Goal: Task Accomplishment & Management: Manage account settings

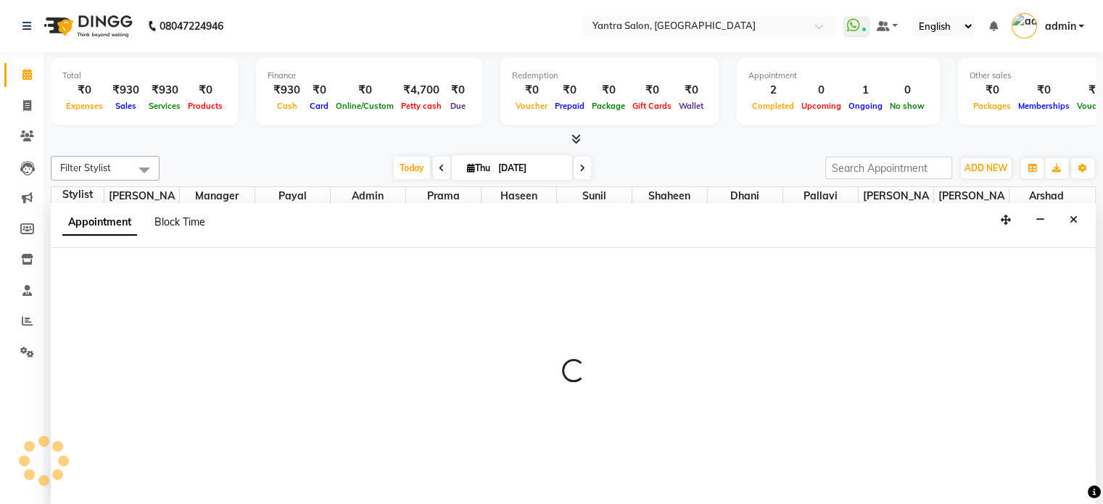
select select "79572"
select select "tentative"
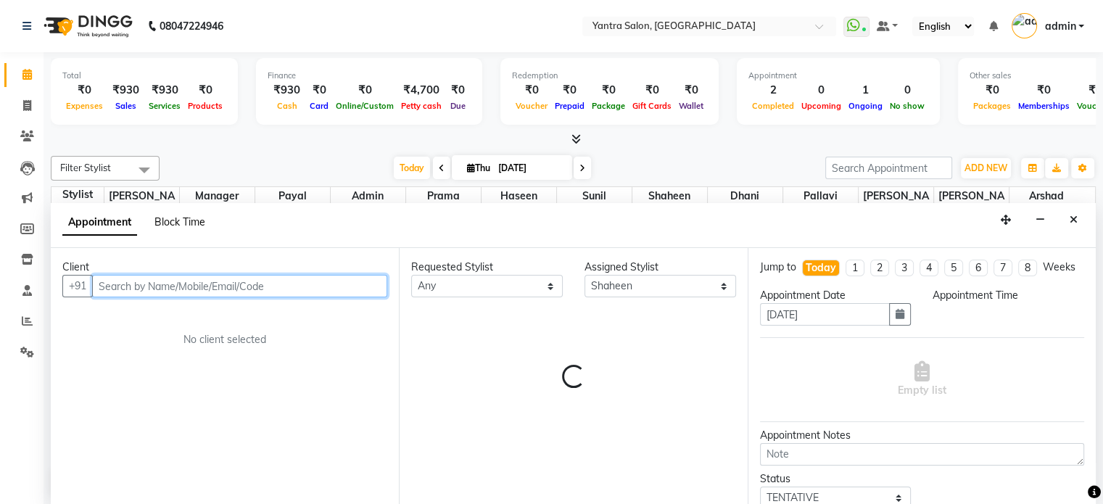
select select "570"
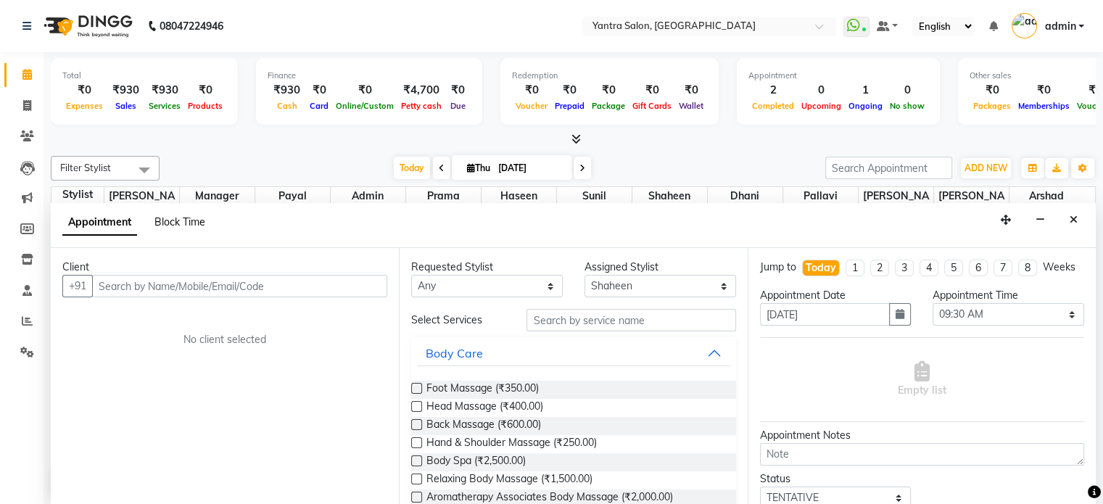
click at [200, 219] on span "Block Time" at bounding box center [179, 221] width 51 height 13
select select "79572"
select select "570"
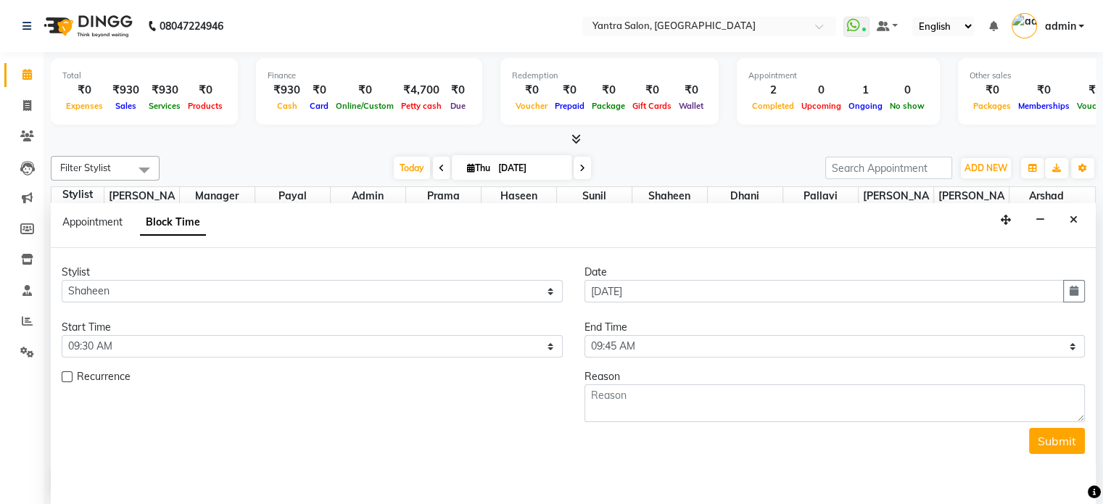
scroll to position [380, 0]
click at [660, 347] on select "Select 09:00 AM 09:15 AM 09:30 AM 09:45 AM 10:00 AM 10:15 AM 10:30 AM 10:45 AM …" at bounding box center [834, 346] width 501 height 22
click at [644, 347] on select "Select 09:00 AM 09:15 AM 09:30 AM 09:45 AM 10:00 AM 10:15 AM 10:30 AM 10:45 AM …" at bounding box center [834, 346] width 501 height 22
click at [648, 344] on select "Select 09:00 AM 09:15 AM 09:30 AM 09:45 AM 10:00 AM 10:15 AM 10:30 AM 10:45 AM …" at bounding box center [834, 346] width 501 height 22
click at [666, 341] on select "Select 09:00 AM 09:15 AM 09:30 AM 09:45 AM 10:00 AM 10:15 AM 10:30 AM 10:45 AM …" at bounding box center [834, 346] width 501 height 22
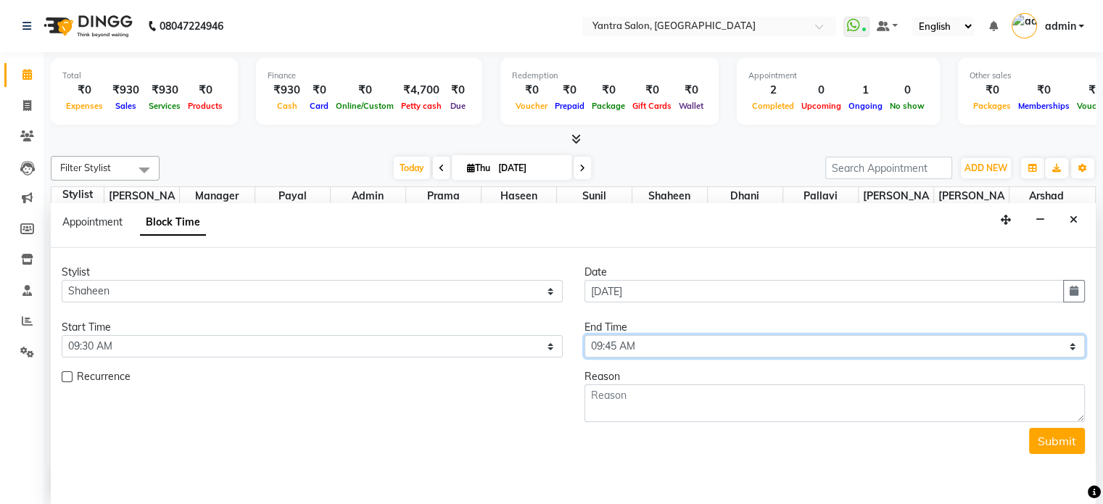
select select "1230"
click at [584, 335] on select "Select 09:00 AM 09:15 AM 09:30 AM 09:45 AM 10:00 AM 10:15 AM 10:30 AM 10:45 AM …" at bounding box center [834, 346] width 501 height 22
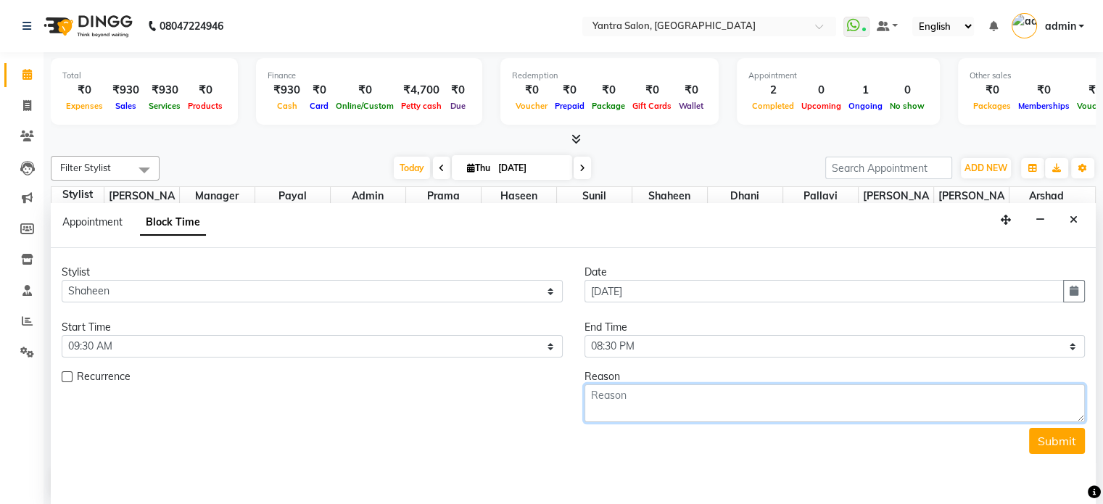
click at [642, 408] on textarea at bounding box center [834, 403] width 501 height 38
type textarea "leave"
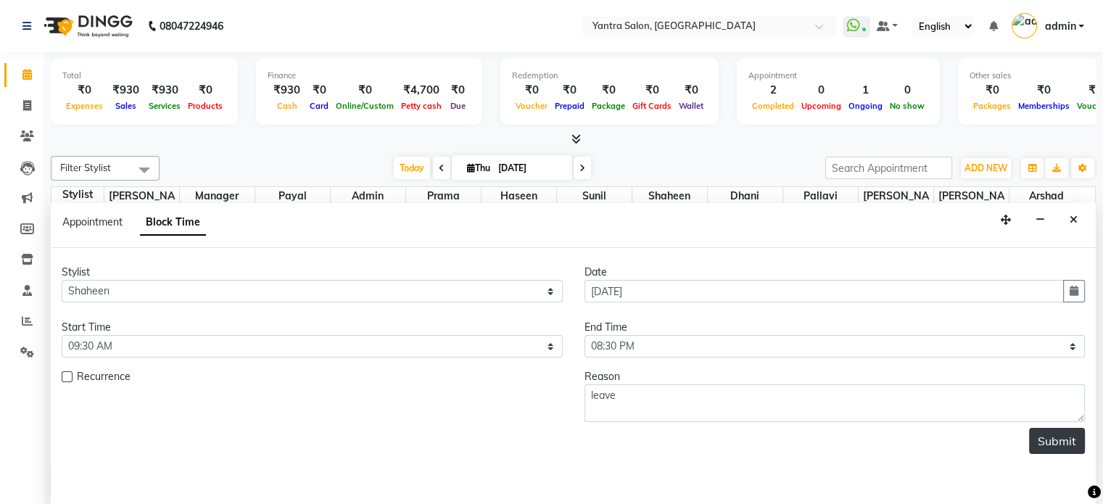
click at [1043, 437] on button "Submit" at bounding box center [1057, 441] width 56 height 26
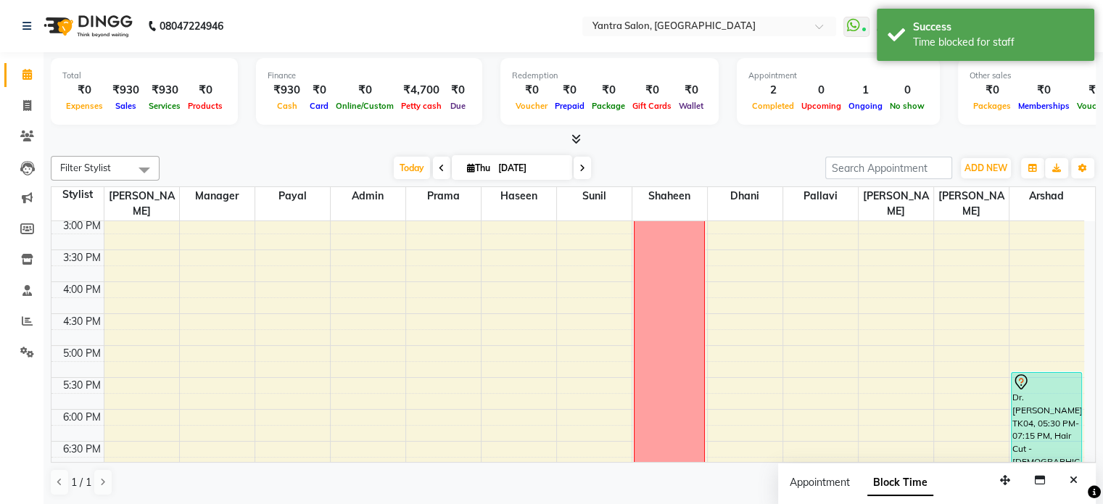
scroll to position [419, 0]
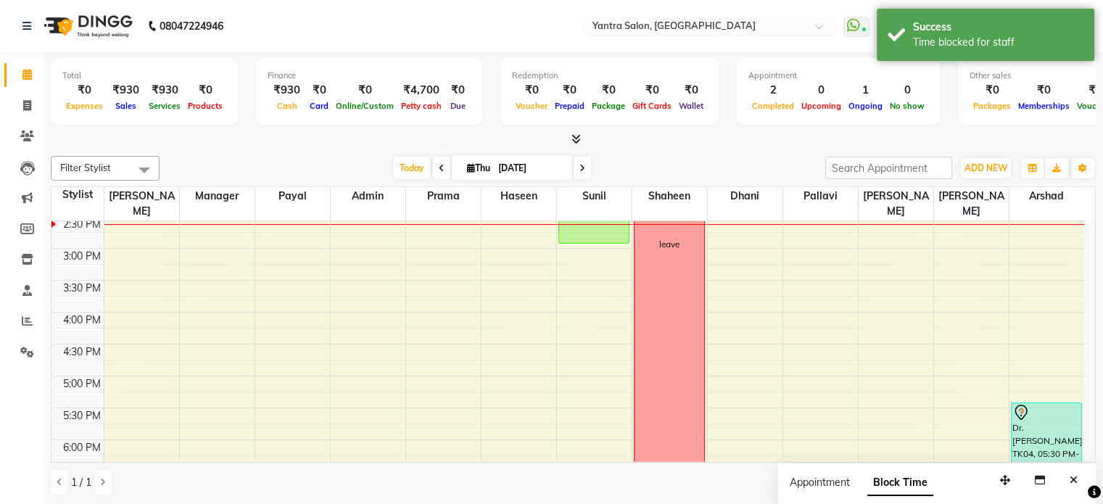
click at [294, 328] on div "8:00 AM 8:30 AM 9:00 AM 9:30 AM 10:00 AM 10:30 AM 11:00 AM 11:30 AM 12:00 PM 12…" at bounding box center [567, 216] width 1032 height 829
select select "51016"
select select "tentative"
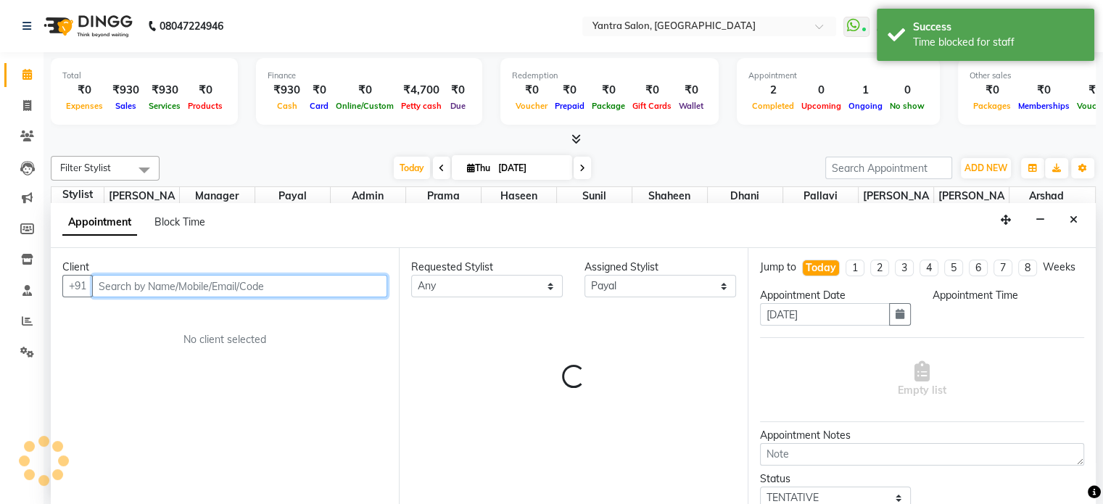
select select "990"
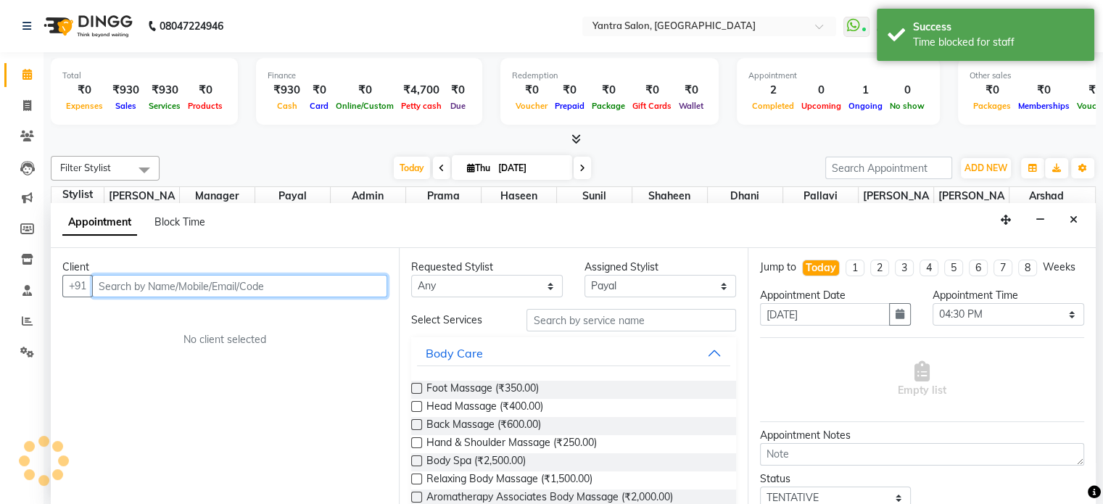
scroll to position [0, 0]
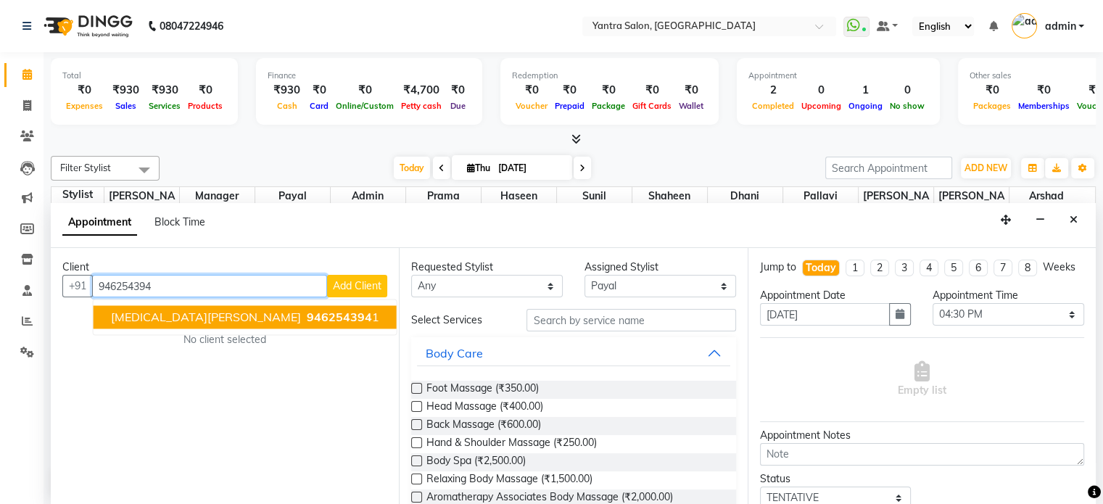
click at [125, 312] on span "[MEDICAL_DATA][PERSON_NAME]" at bounding box center [206, 317] width 190 height 14
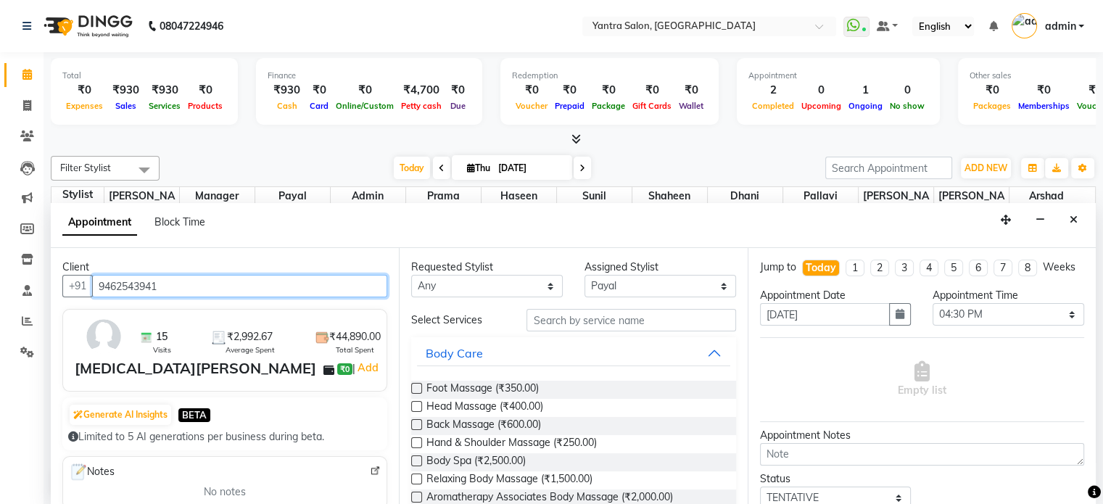
type input "9462543941"
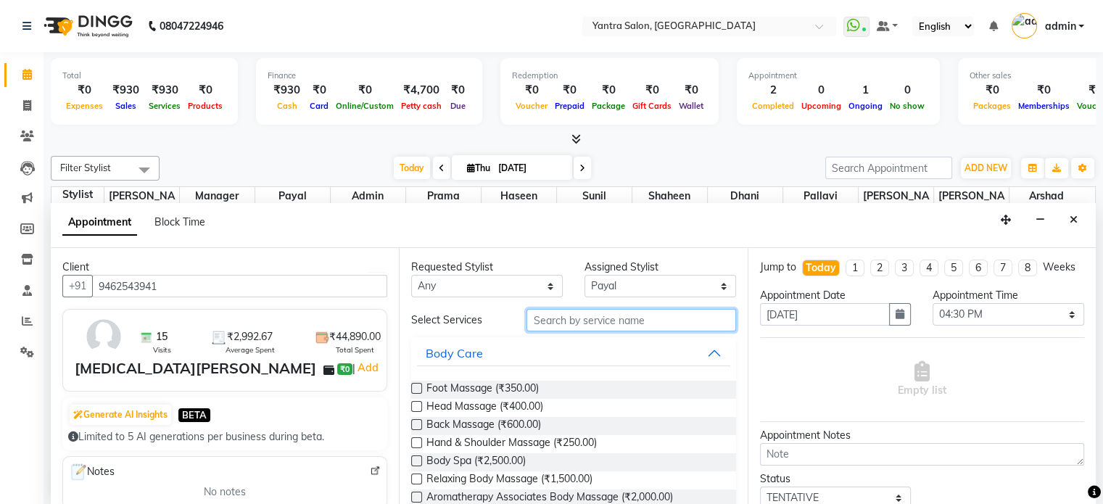
click at [574, 326] on input "text" at bounding box center [630, 320] width 209 height 22
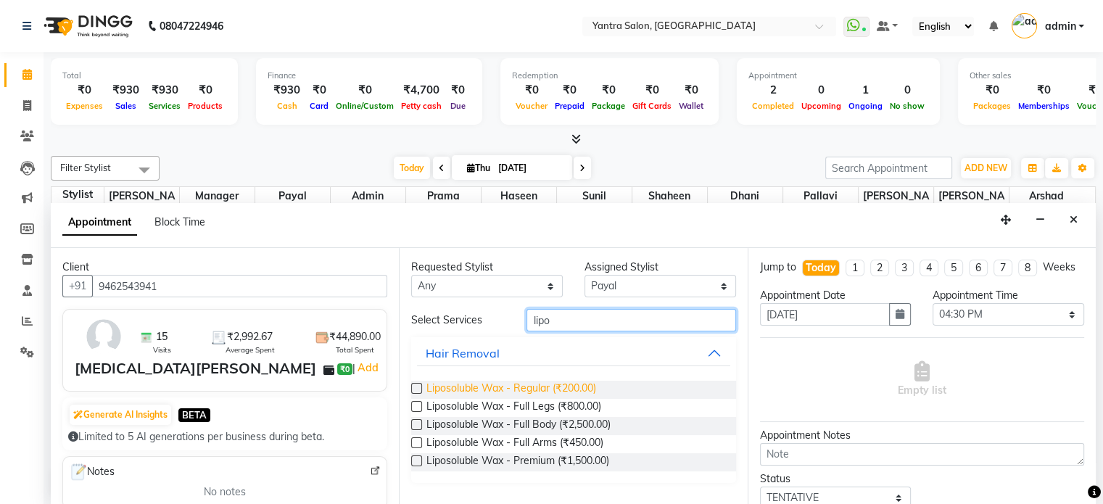
type input "lipo"
click at [536, 384] on span "Liposoluble Wax - Regular (₹200.00)" at bounding box center [511, 390] width 170 height 18
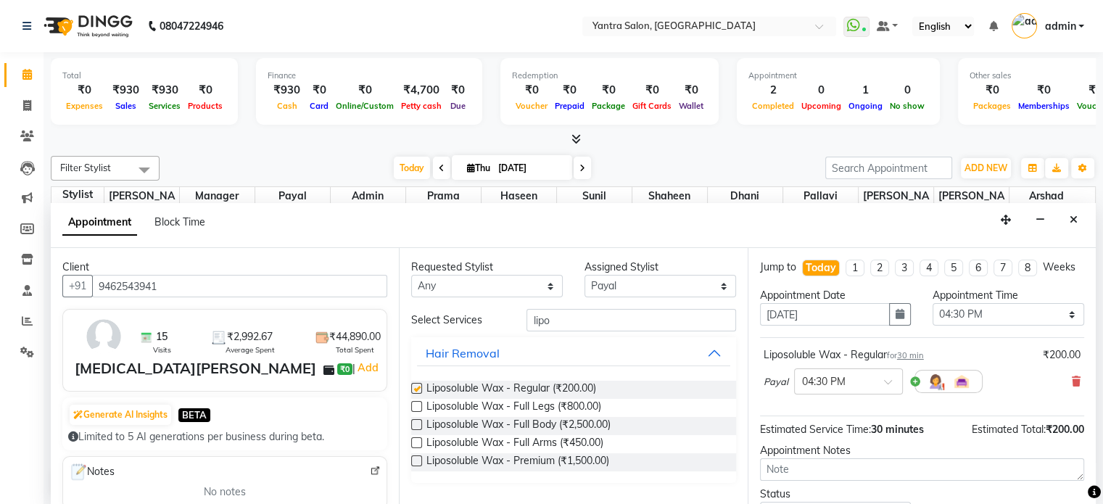
checkbox input "false"
click at [547, 321] on input "lipo" at bounding box center [630, 320] width 209 height 22
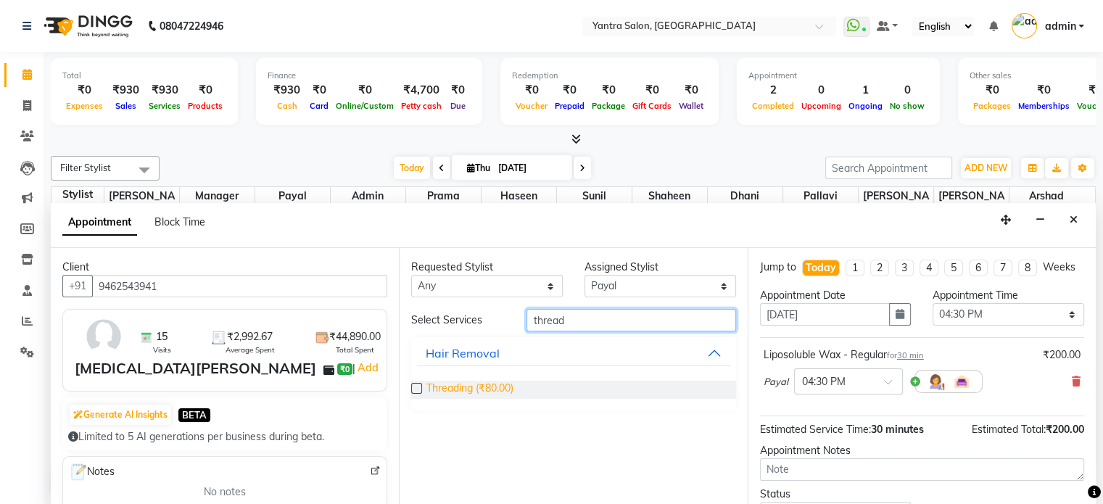
type input "thread"
click at [482, 385] on span "Threading (₹80.00)" at bounding box center [469, 390] width 87 height 18
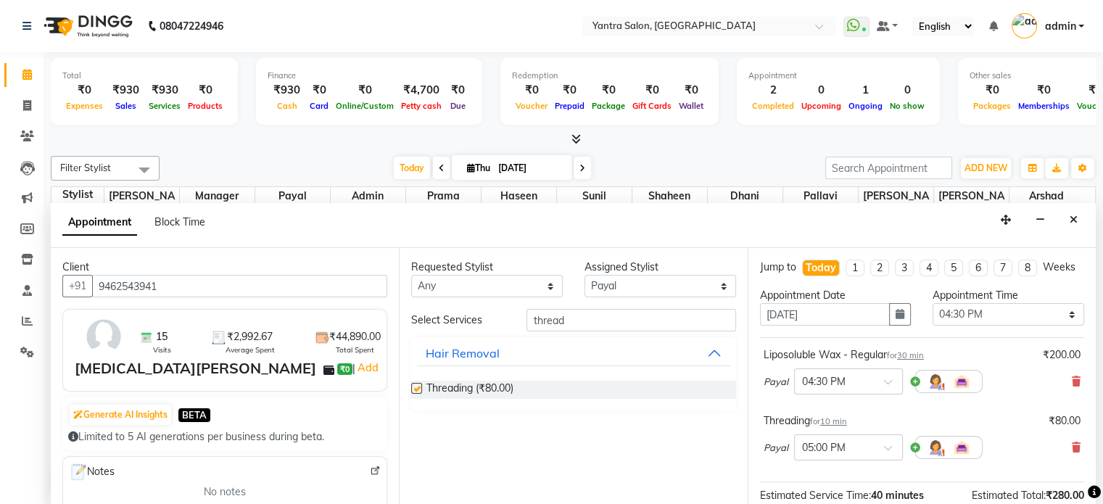
checkbox input "false"
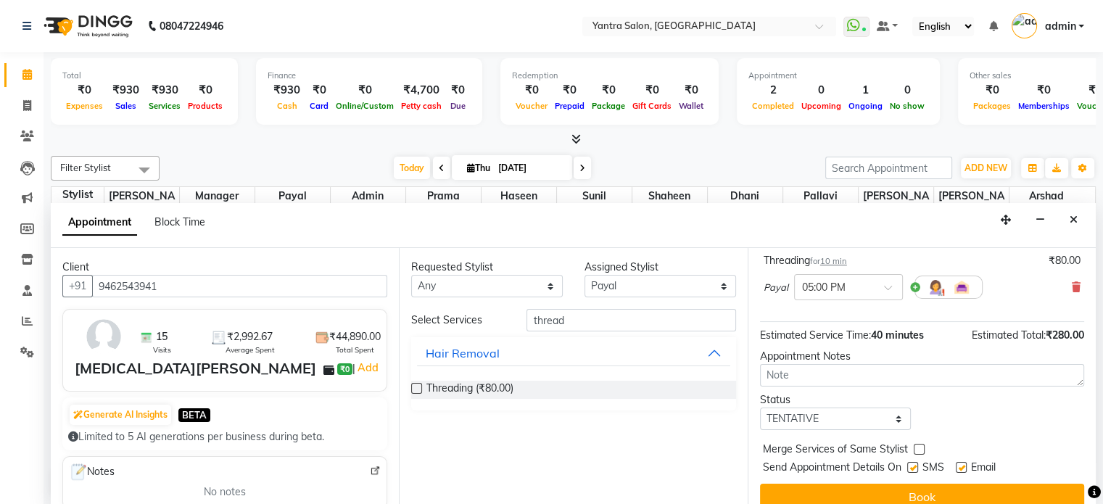
scroll to position [189, 0]
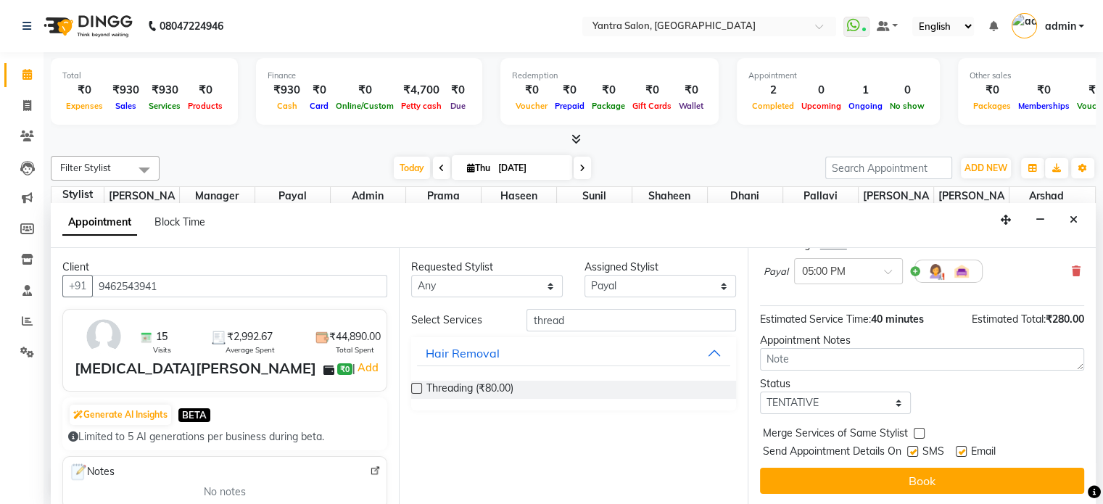
click at [916, 434] on label at bounding box center [918, 433] width 11 height 11
click at [916, 434] on input "checkbox" at bounding box center [917, 434] width 9 height 9
checkbox input "true"
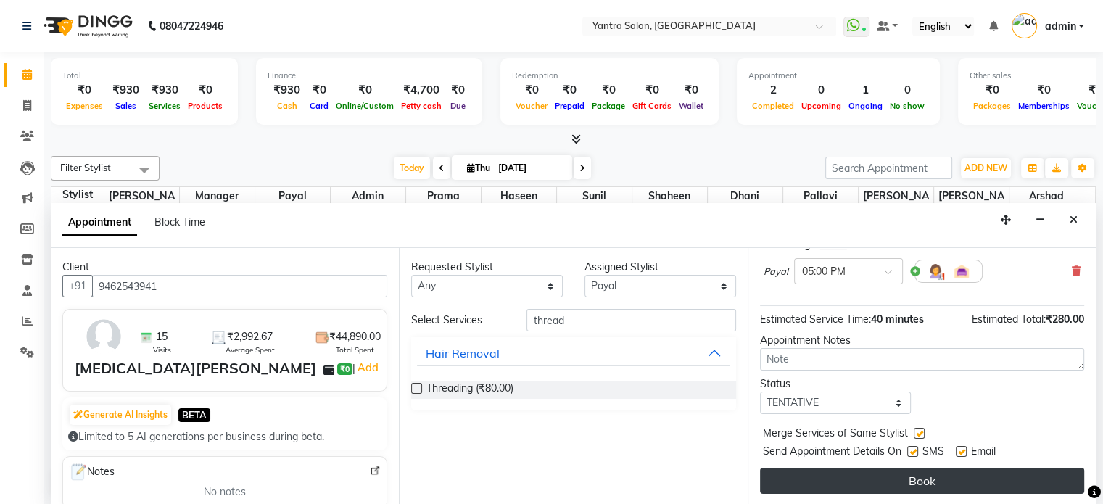
click at [874, 473] on button "Book" at bounding box center [922, 481] width 324 height 26
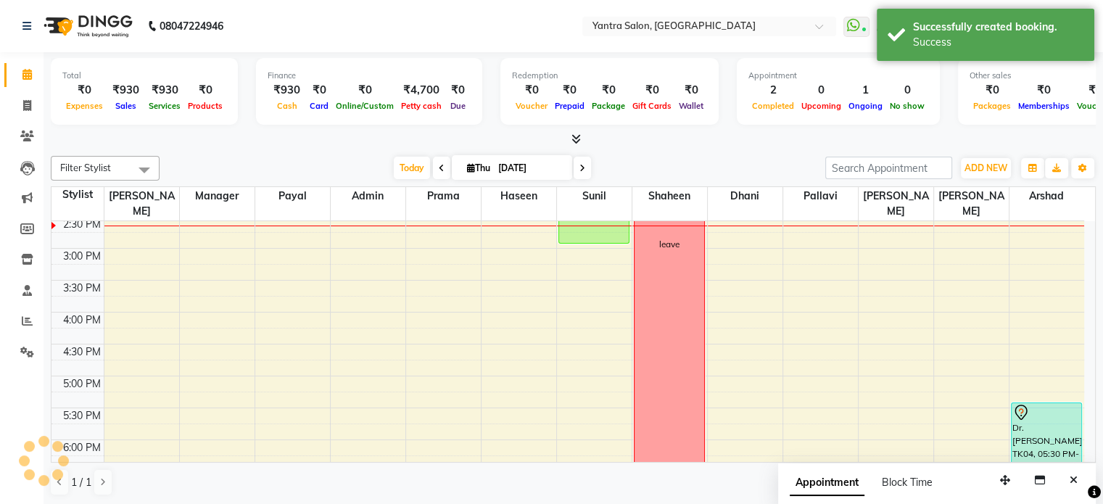
scroll to position [0, 0]
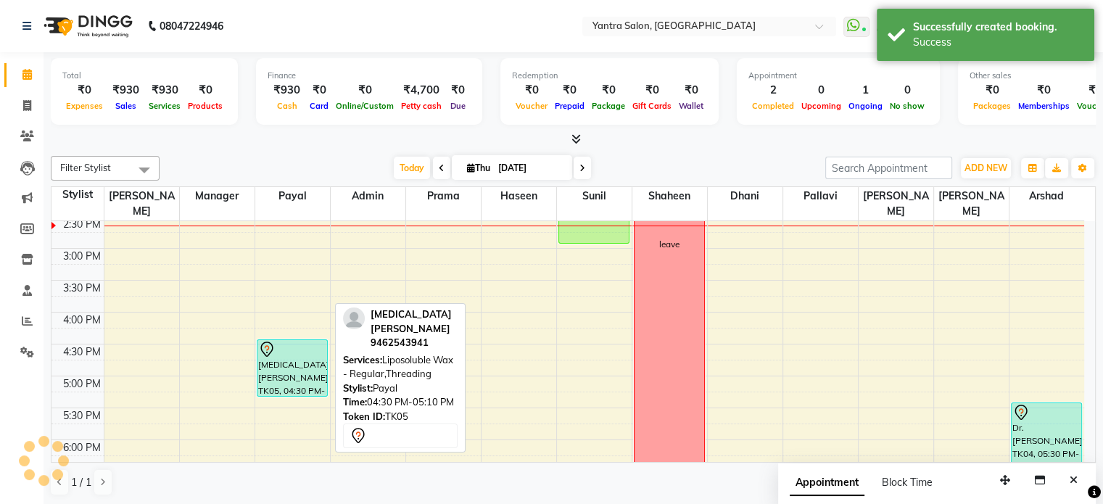
drag, startPoint x: 284, startPoint y: 361, endPoint x: 286, endPoint y: 384, distance: 23.2
click at [286, 384] on div "8:00 AM 8:30 AM 9:00 AM 9:30 AM 10:00 AM 10:30 AM 11:00 AM 11:30 AM 12:00 PM 12…" at bounding box center [567, 216] width 1032 height 829
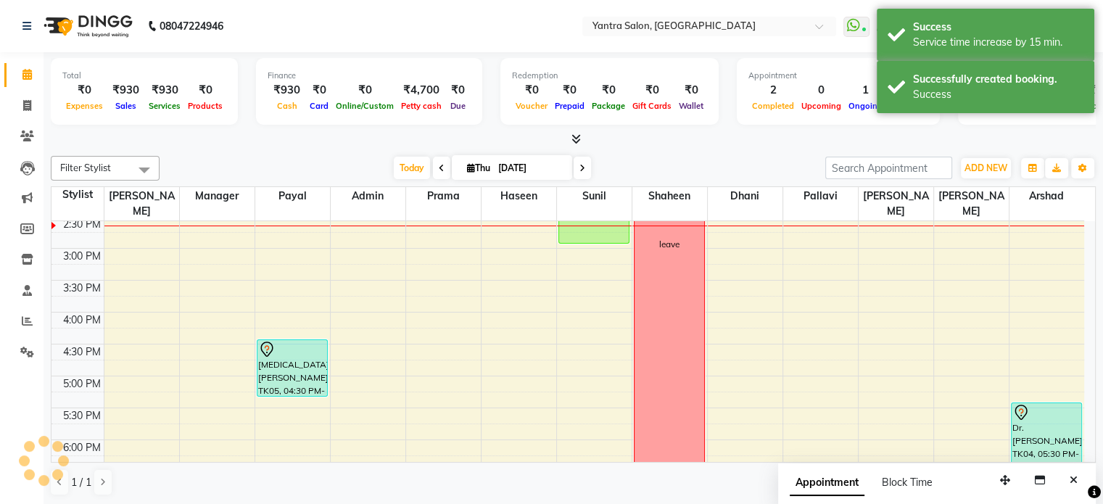
scroll to position [492, 0]
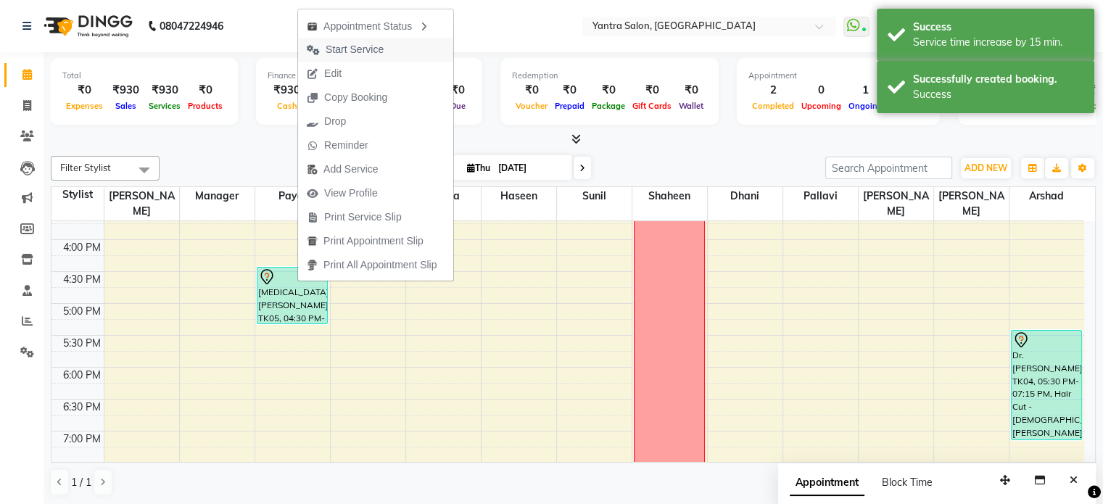
click at [339, 54] on span "Start Service" at bounding box center [355, 49] width 58 height 15
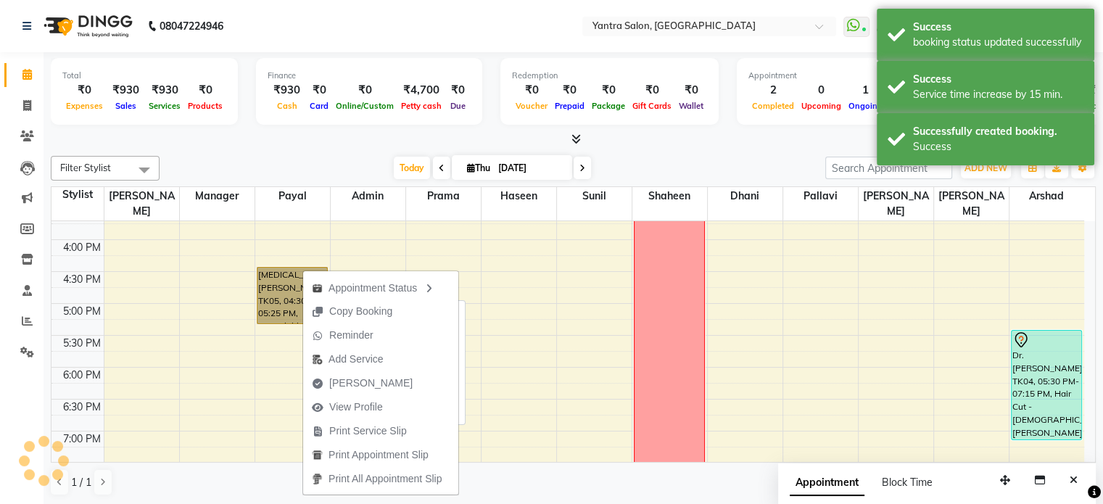
click at [284, 270] on link "[MEDICAL_DATA][PERSON_NAME], TK05, 04:30 PM-05:25 PM, Liposoluble Wax - Regular…" at bounding box center [292, 295] width 71 height 57
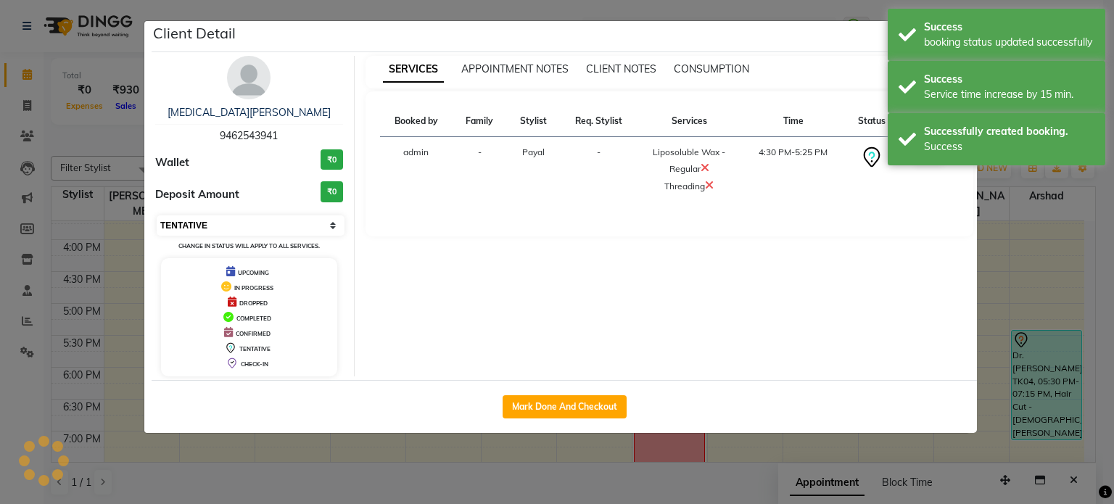
click at [223, 218] on select "Select IN SERVICE CONFIRMED TENTATIVE CHECK IN MARK DONE DROPPED UPCOMING" at bounding box center [251, 225] width 188 height 20
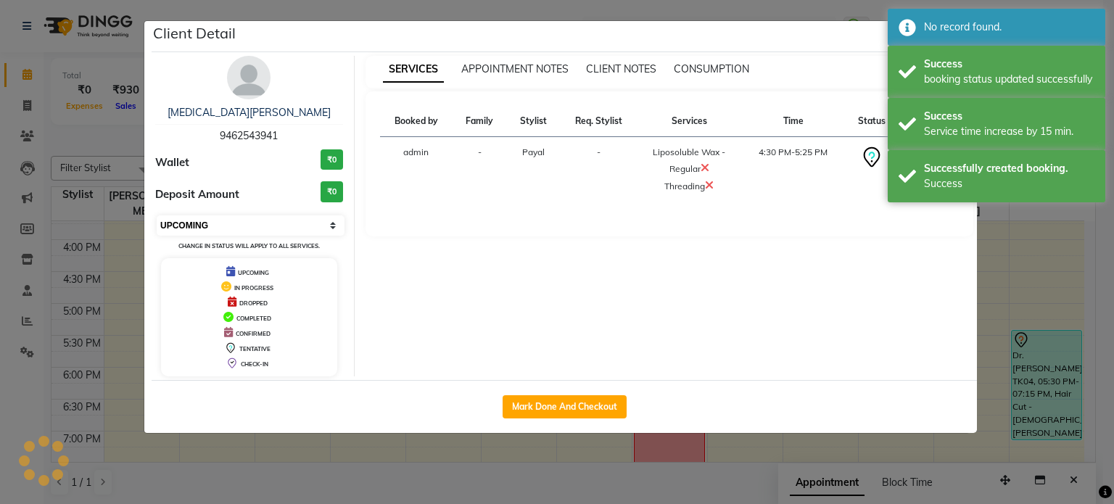
click at [157, 215] on select "Select IN SERVICE CONFIRMED TENTATIVE CHECK IN MARK DONE DROPPED UPCOMING" at bounding box center [251, 225] width 188 height 20
select select "1"
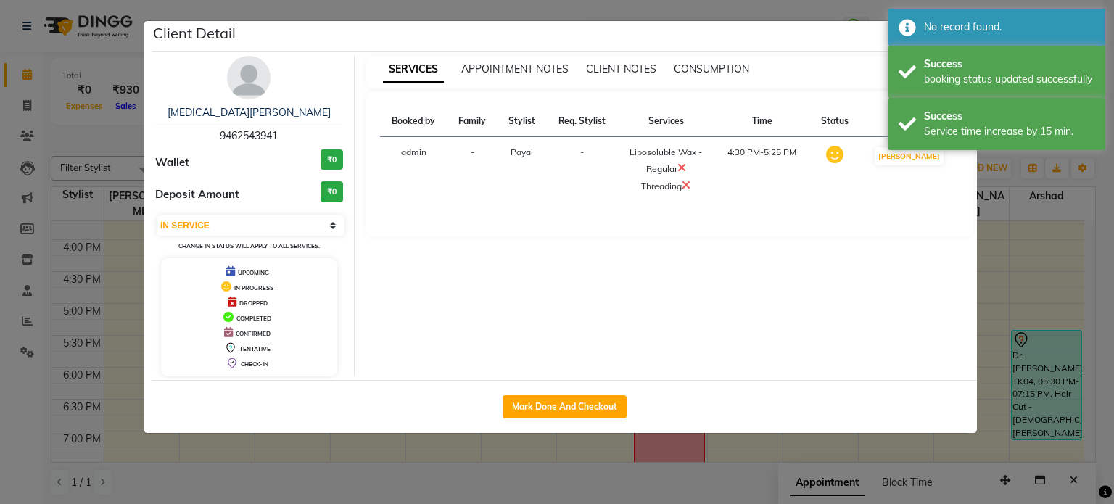
click at [348, 457] on ngb-modal-window "Client Detail [MEDICAL_DATA][PERSON_NAME] 9462543941 Wallet ₹0 Deposit Amount ₹…" at bounding box center [557, 252] width 1114 height 504
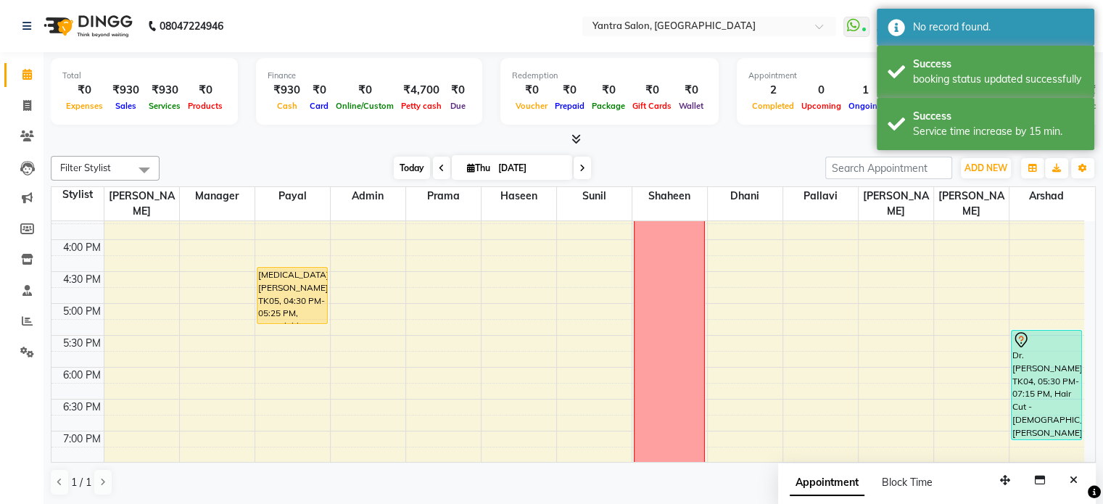
click at [415, 158] on span "Today" at bounding box center [412, 168] width 36 height 22
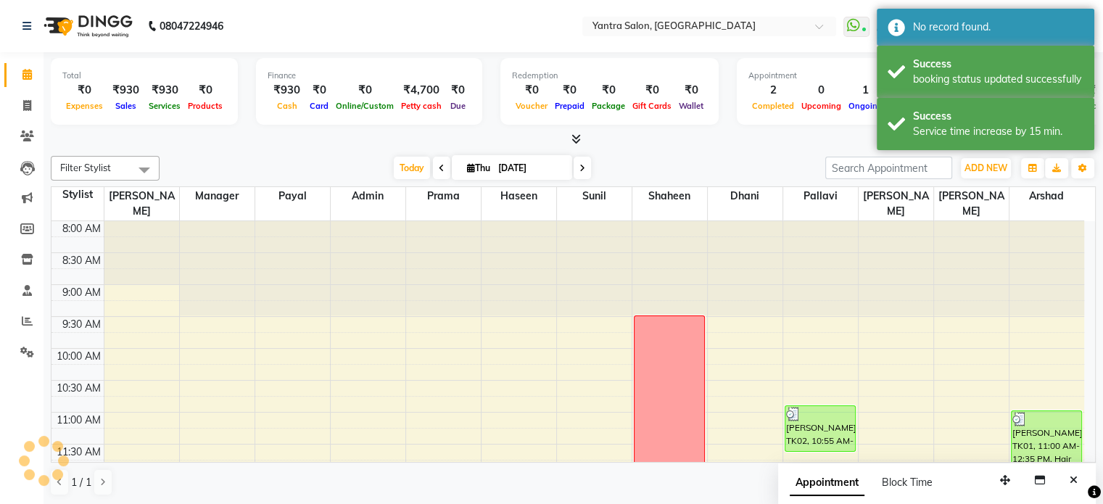
scroll to position [380, 0]
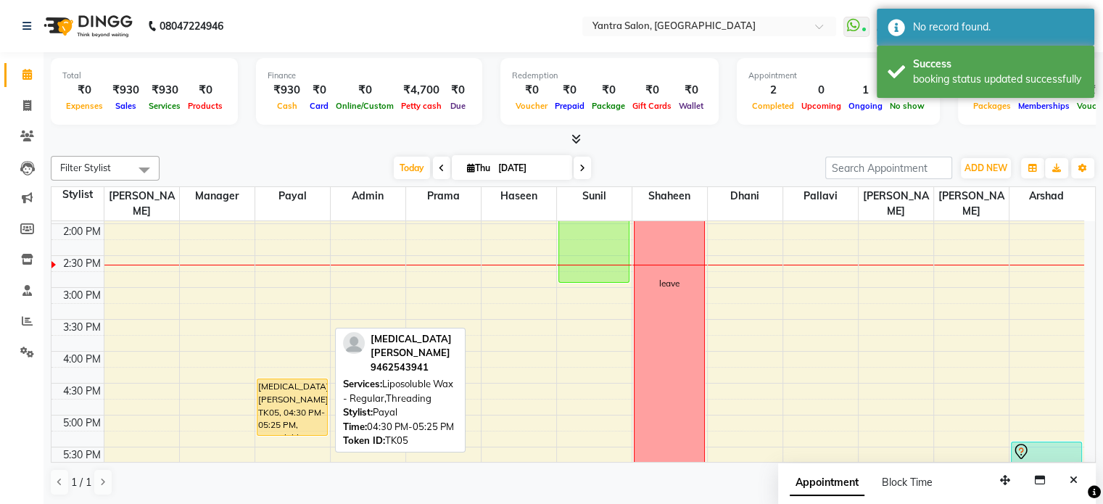
click at [308, 381] on div "[MEDICAL_DATA][PERSON_NAME], TK05, 04:30 PM-05:25 PM, Liposoluble Wax - Regular…" at bounding box center [292, 407] width 70 height 56
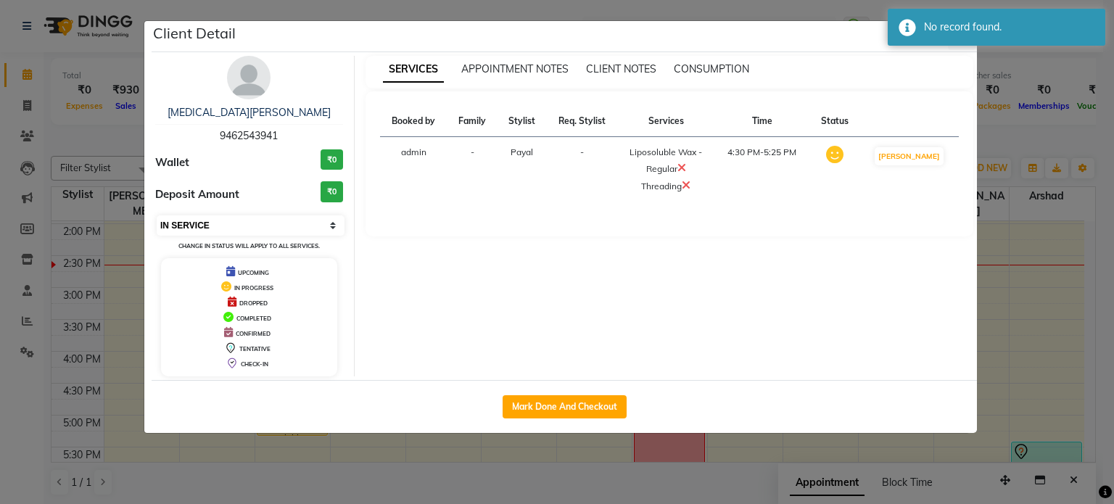
click at [220, 220] on select "Select IN SERVICE CONFIRMED TENTATIVE CHECK IN MARK DONE DROPPED UPCOMING" at bounding box center [251, 225] width 188 height 20
select select "5"
click at [157, 215] on select "Select IN SERVICE CONFIRMED TENTATIVE CHECK IN MARK DONE DROPPED UPCOMING" at bounding box center [251, 225] width 188 height 20
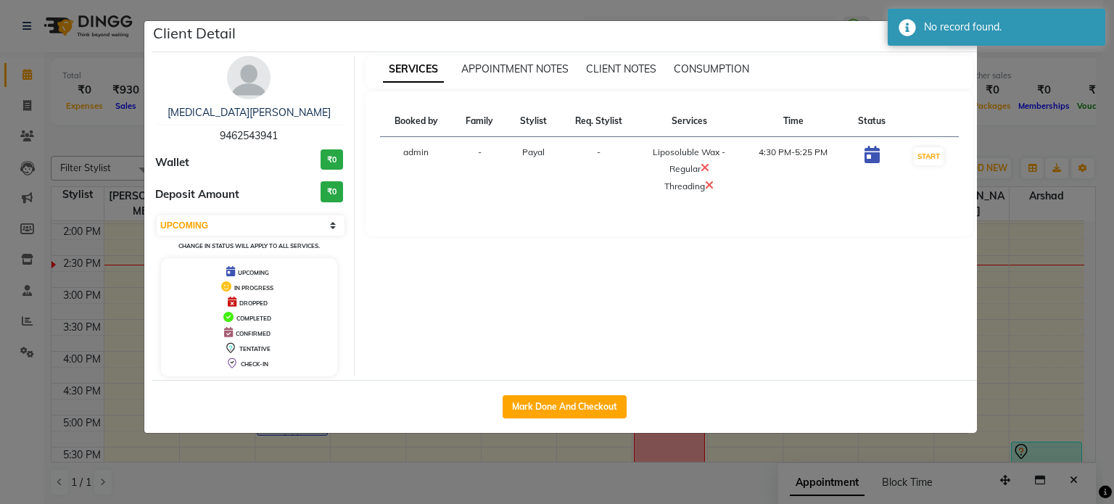
click at [414, 441] on ngb-modal-window "Client Detail [MEDICAL_DATA][PERSON_NAME] 9462543941 Wallet ₹0 Deposit Amount ₹…" at bounding box center [557, 252] width 1114 height 504
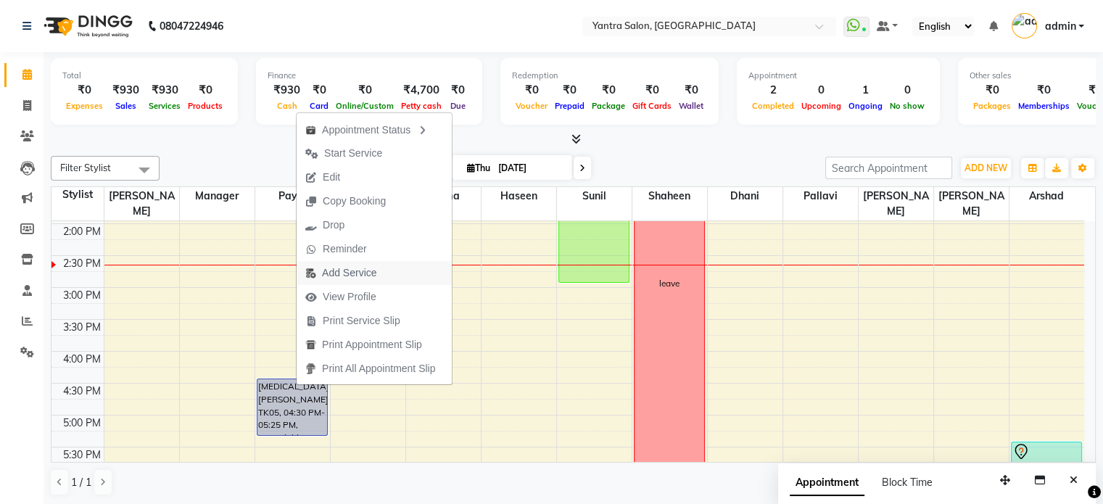
click at [366, 277] on span "Add Service" at bounding box center [349, 272] width 54 height 15
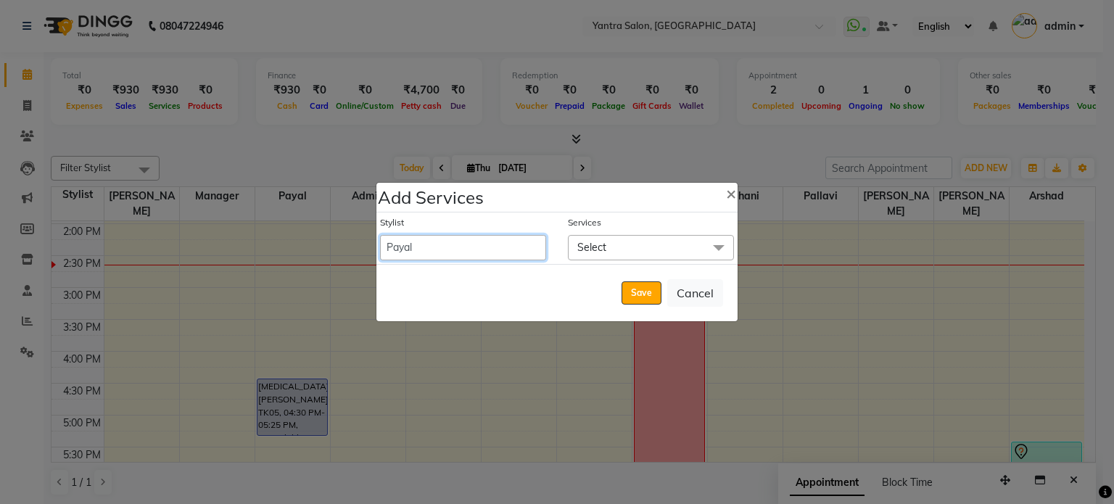
drag, startPoint x: 439, startPoint y: 239, endPoint x: 447, endPoint y: 252, distance: 14.9
click at [439, 239] on select "admin [PERSON_NAME] Dhani Haseen [PERSON_NAME] Manager Pallavi [PERSON_NAME] Pr…" at bounding box center [463, 247] width 166 height 25
select select "90728"
click at [380, 235] on select "admin [PERSON_NAME] Dhani Haseen [PERSON_NAME] Manager Pallavi [PERSON_NAME] Pr…" at bounding box center [463, 247] width 166 height 25
select select "1035"
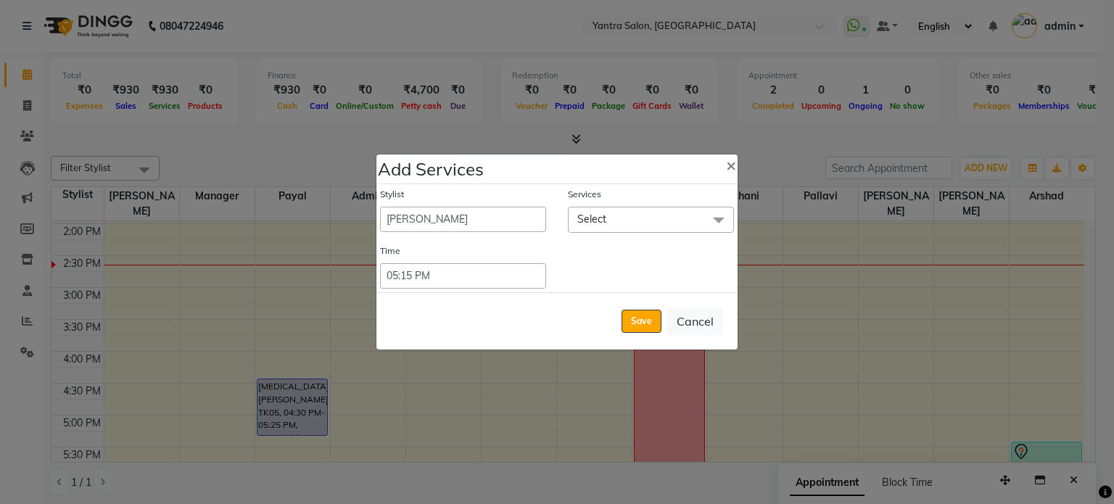
click at [584, 227] on span "Select" at bounding box center [651, 219] width 166 height 25
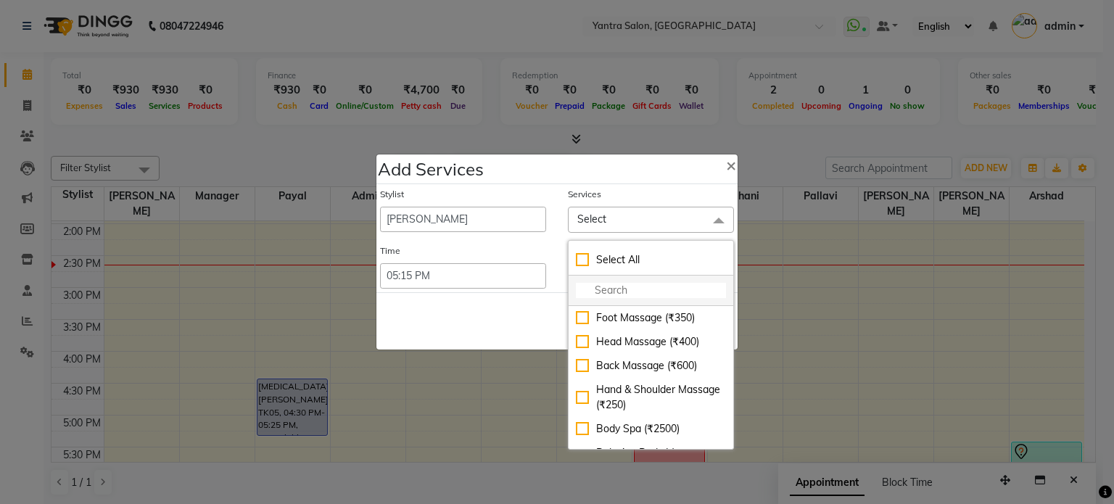
click at [612, 281] on li at bounding box center [650, 290] width 165 height 30
click at [610, 292] on input "multiselect-search" at bounding box center [651, 290] width 150 height 15
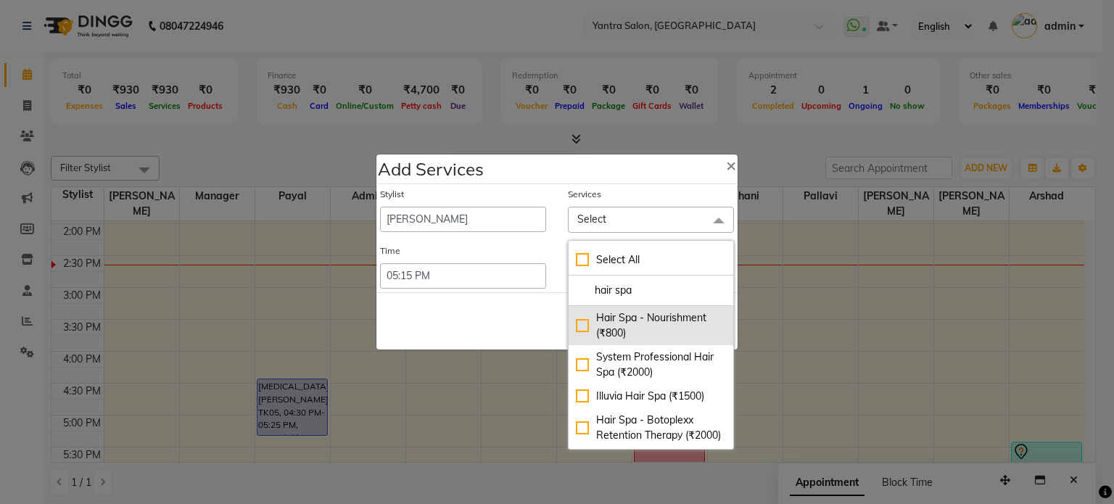
type input "hair spa"
click at [627, 314] on div "Hair Spa - Nourishment (₹800)" at bounding box center [651, 325] width 150 height 30
checkbox input "true"
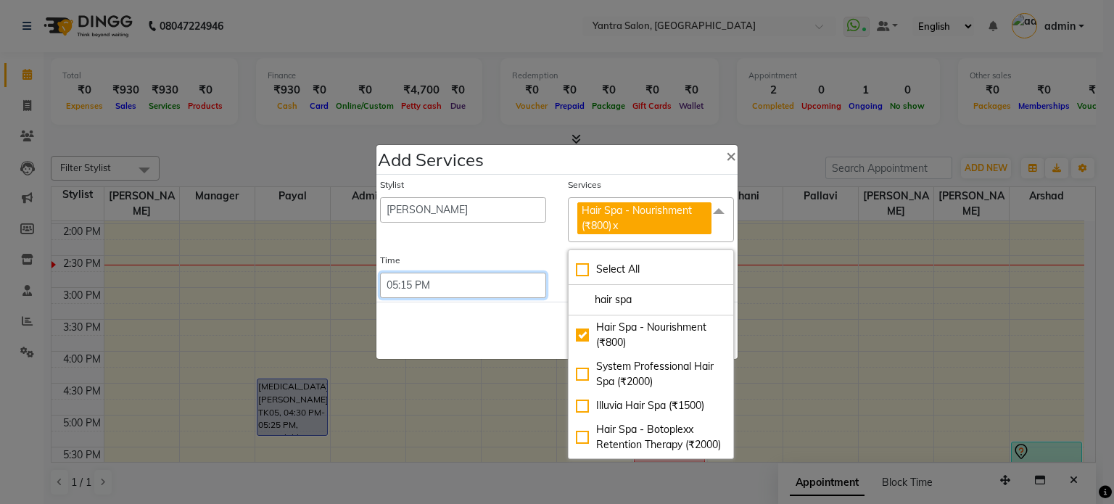
click at [467, 296] on select "Select 09:00 AM 09:15 AM 09:30 AM 09:45 AM 10:00 AM 10:15 AM 10:30 AM 10:45 AM …" at bounding box center [463, 285] width 166 height 25
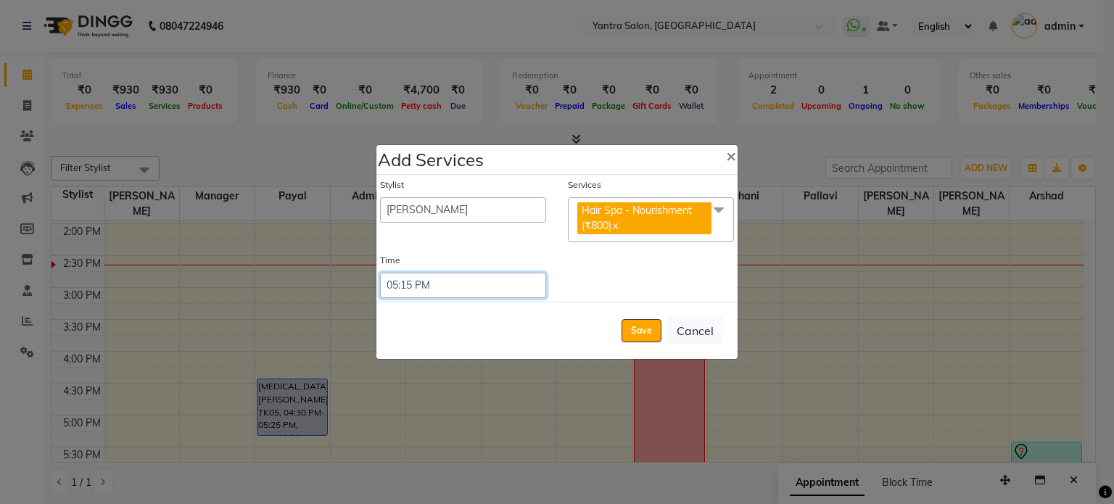
drag, startPoint x: 501, startPoint y: 283, endPoint x: 508, endPoint y: 275, distance: 11.3
click at [502, 283] on select "Select 09:00 AM 09:15 AM 09:30 AM 09:45 AM 10:00 AM 10:15 AM 10:30 AM 10:45 AM …" at bounding box center [463, 285] width 166 height 25
select select "1065"
click at [380, 273] on select "Select 09:00 AM 09:15 AM 09:30 AM 09:45 AM 10:00 AM 10:15 AM 10:30 AM 10:45 AM …" at bounding box center [463, 285] width 166 height 25
click at [522, 310] on div "Save Cancel" at bounding box center [556, 330] width 361 height 57
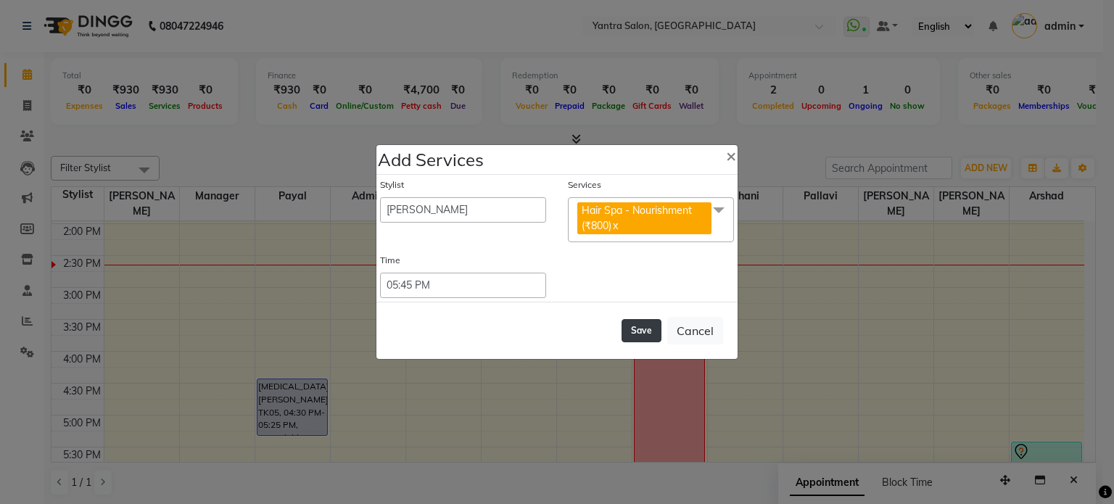
click at [629, 332] on button "Save" at bounding box center [641, 330] width 40 height 23
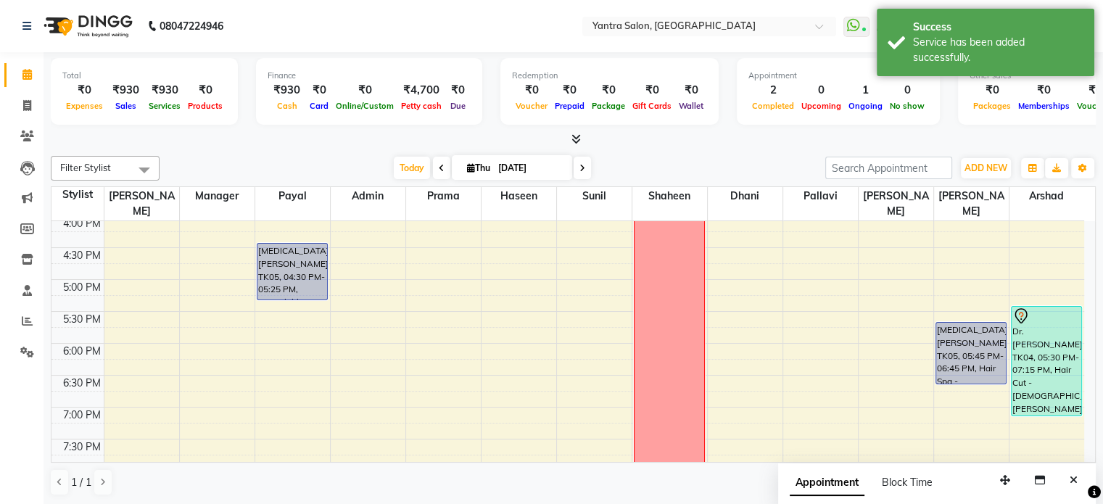
scroll to position [525, 0]
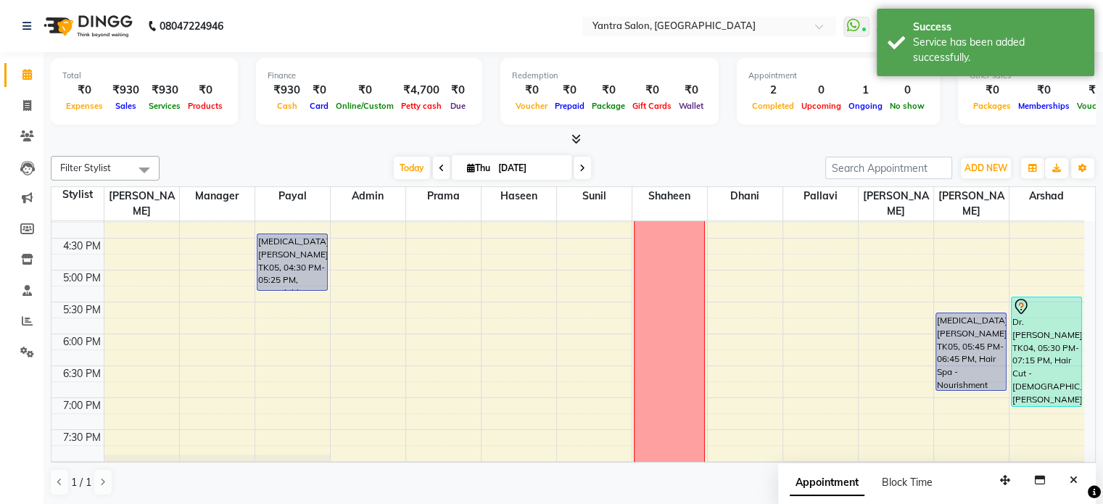
click at [960, 370] on div "[MEDICAL_DATA][PERSON_NAME], TK05, 05:45 PM-06:45 PM, Hair Spa - Nourishment (₹…" at bounding box center [971, 110] width 75 height 829
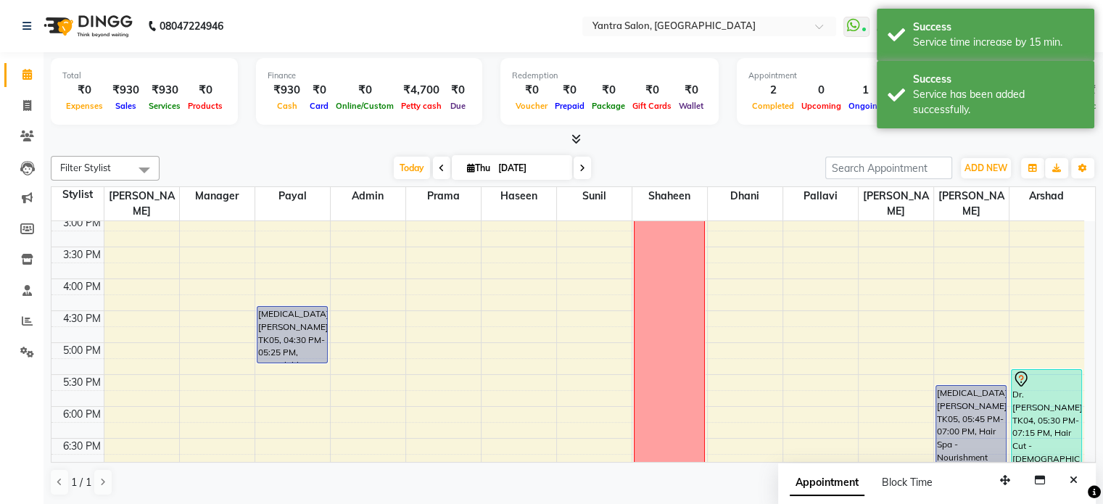
scroll to position [235, 0]
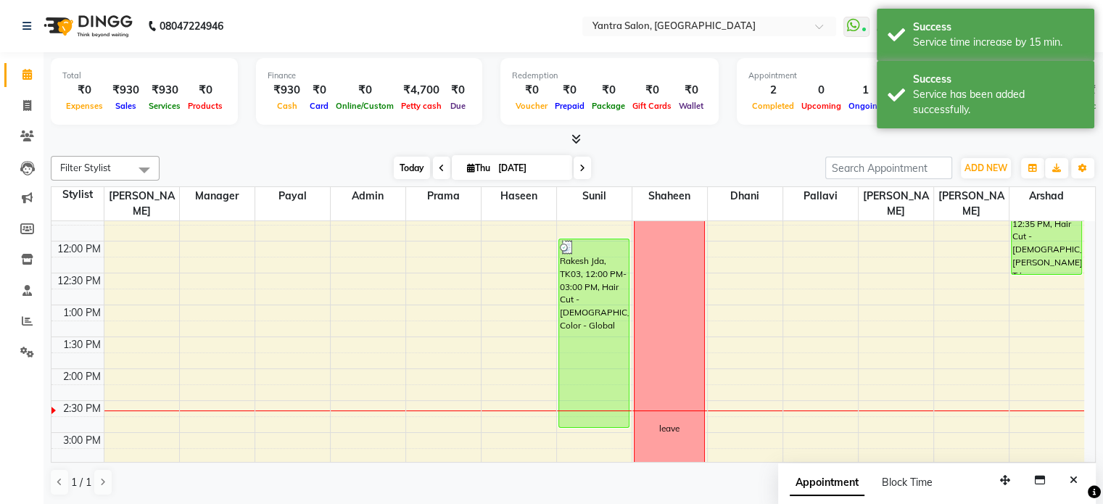
click at [409, 165] on span "Today" at bounding box center [412, 168] width 36 height 22
